Goal: Navigation & Orientation: Find specific page/section

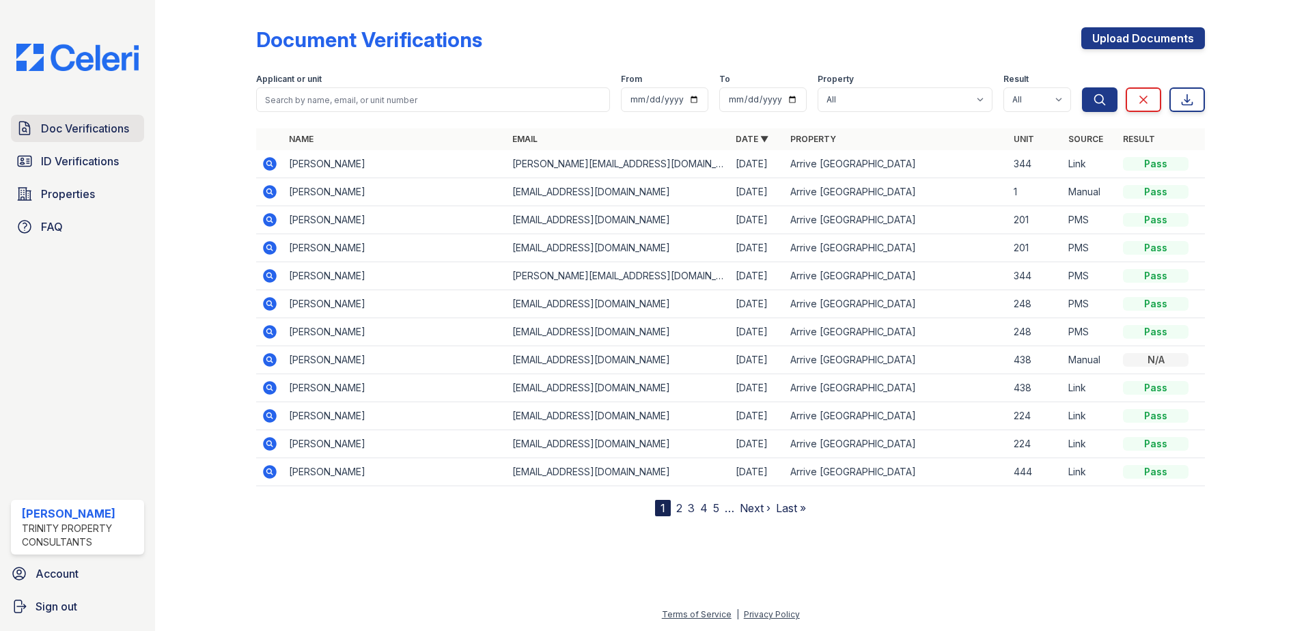
drag, startPoint x: 0, startPoint y: 0, endPoint x: 62, endPoint y: 122, distance: 136.6
click at [62, 122] on span "Doc Verifications" at bounding box center [85, 128] width 88 height 16
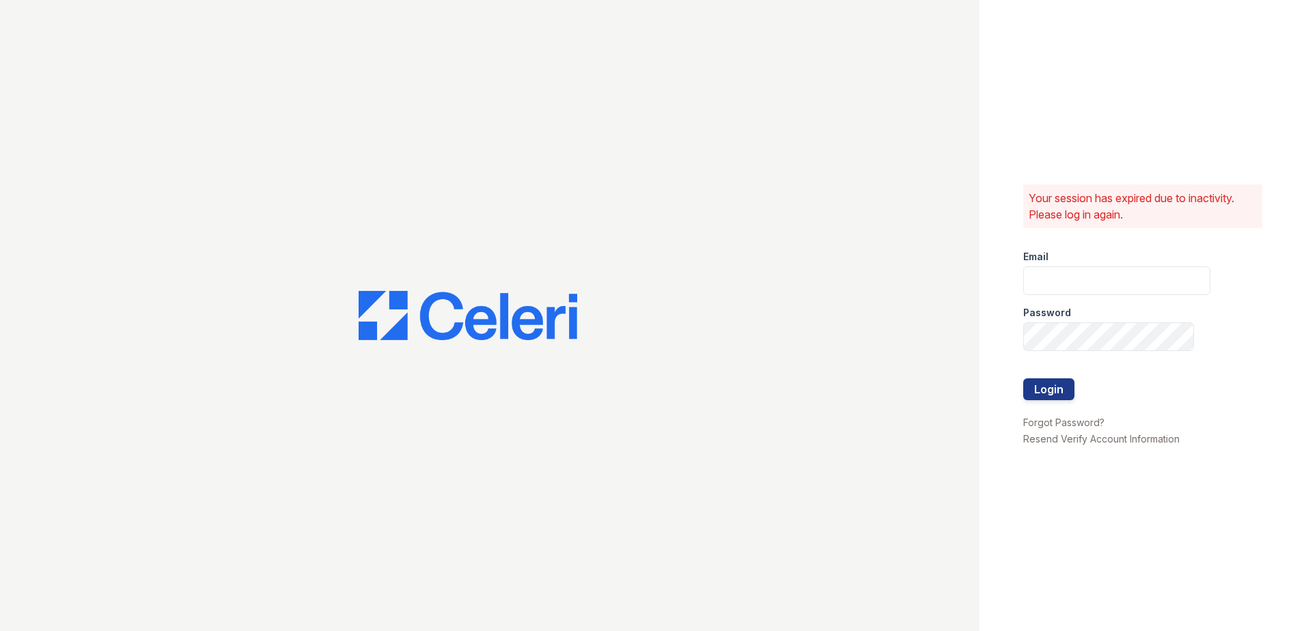
type input "[EMAIL_ADDRESS][DOMAIN_NAME]"
click at [1040, 394] on button "Login" at bounding box center [1049, 390] width 51 height 22
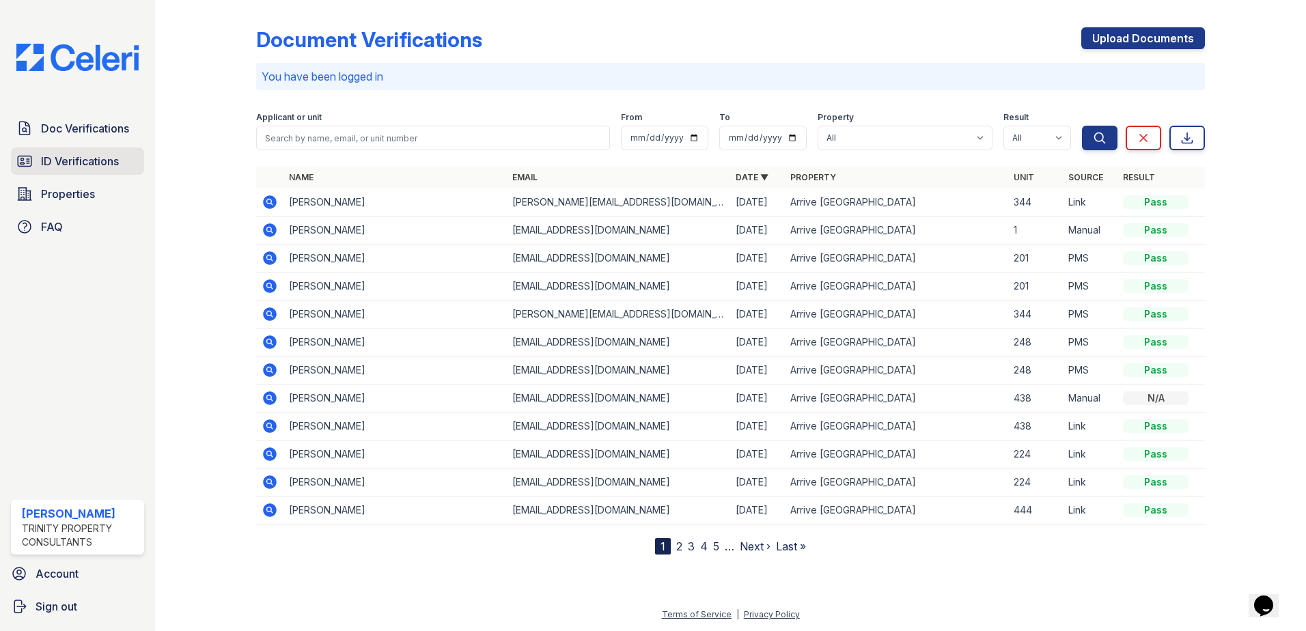
click at [97, 165] on span "ID Verifications" at bounding box center [80, 161] width 78 height 16
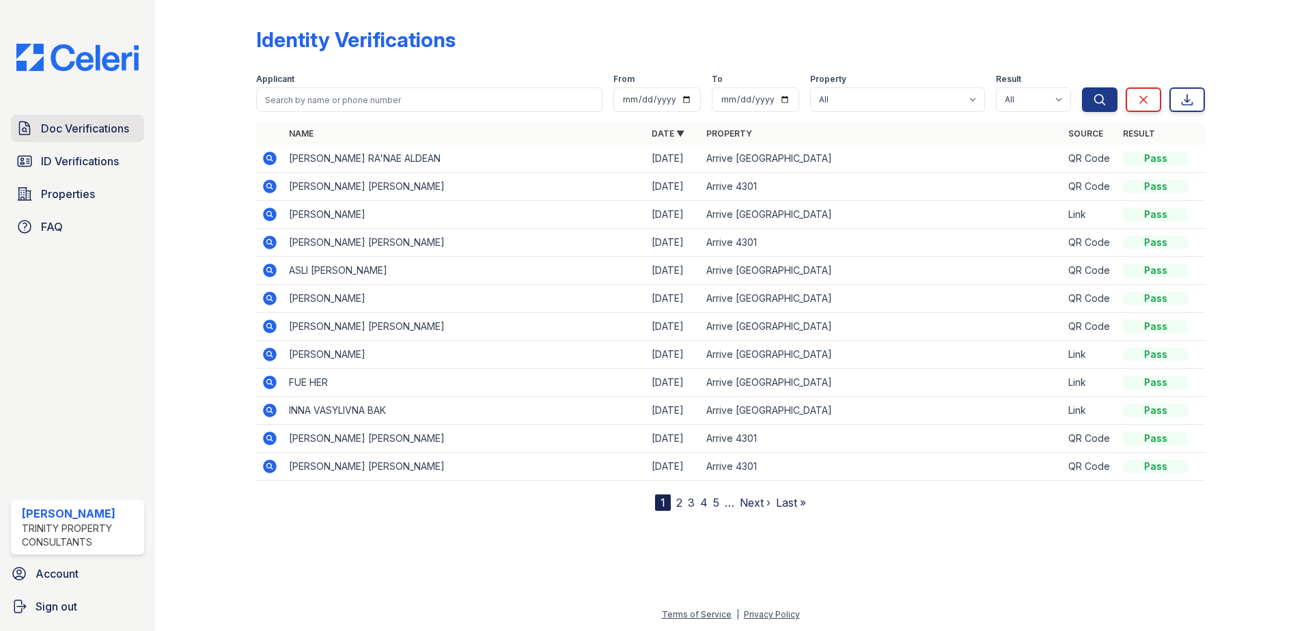
click at [86, 130] on span "Doc Verifications" at bounding box center [85, 128] width 88 height 16
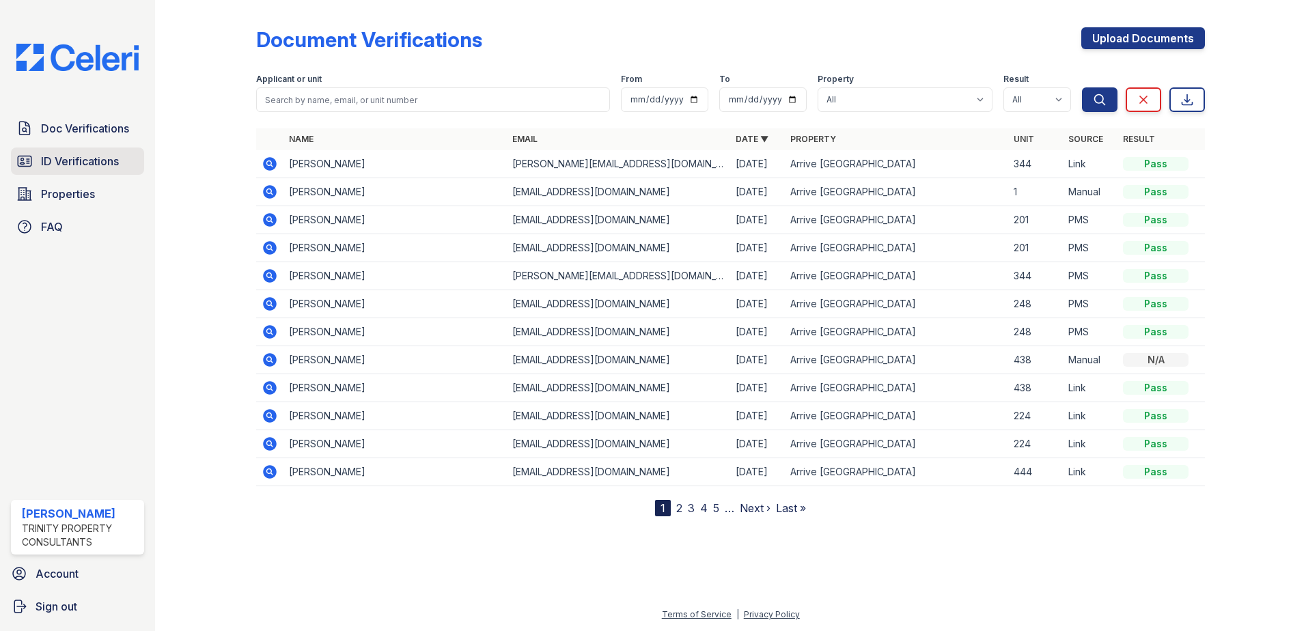
click at [76, 173] on link "ID Verifications" at bounding box center [77, 161] width 133 height 27
